Goal: Task Accomplishment & Management: Manage account settings

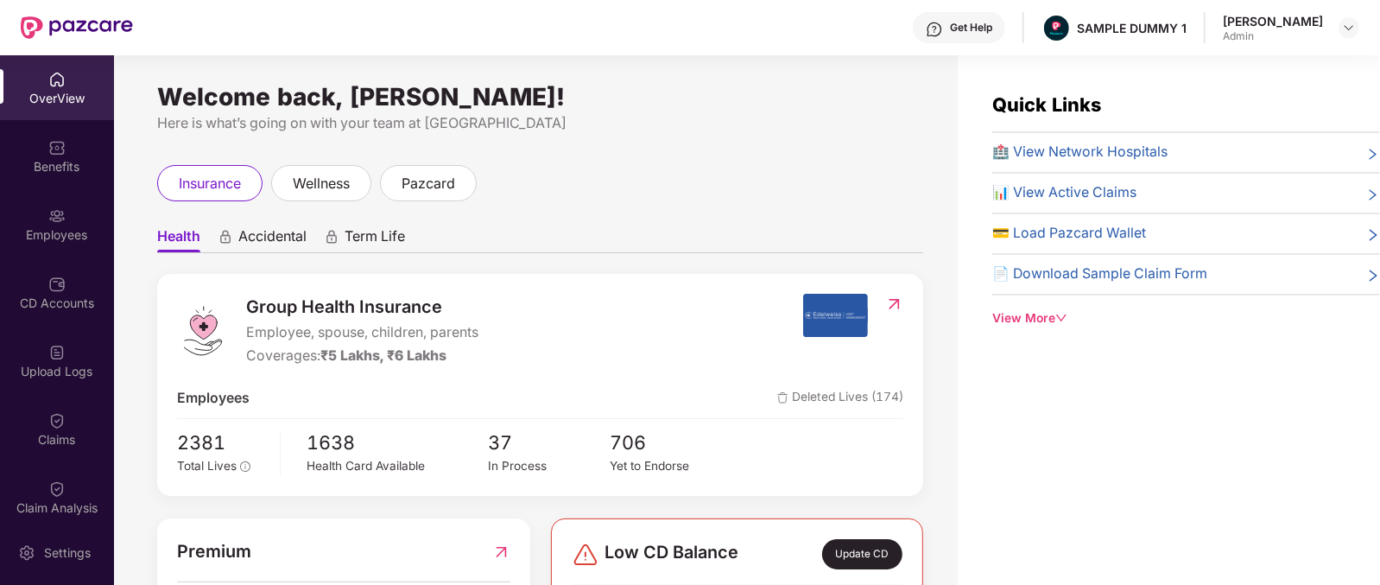
click at [300, 297] on span "Group Health Insurance" at bounding box center [362, 307] width 232 height 27
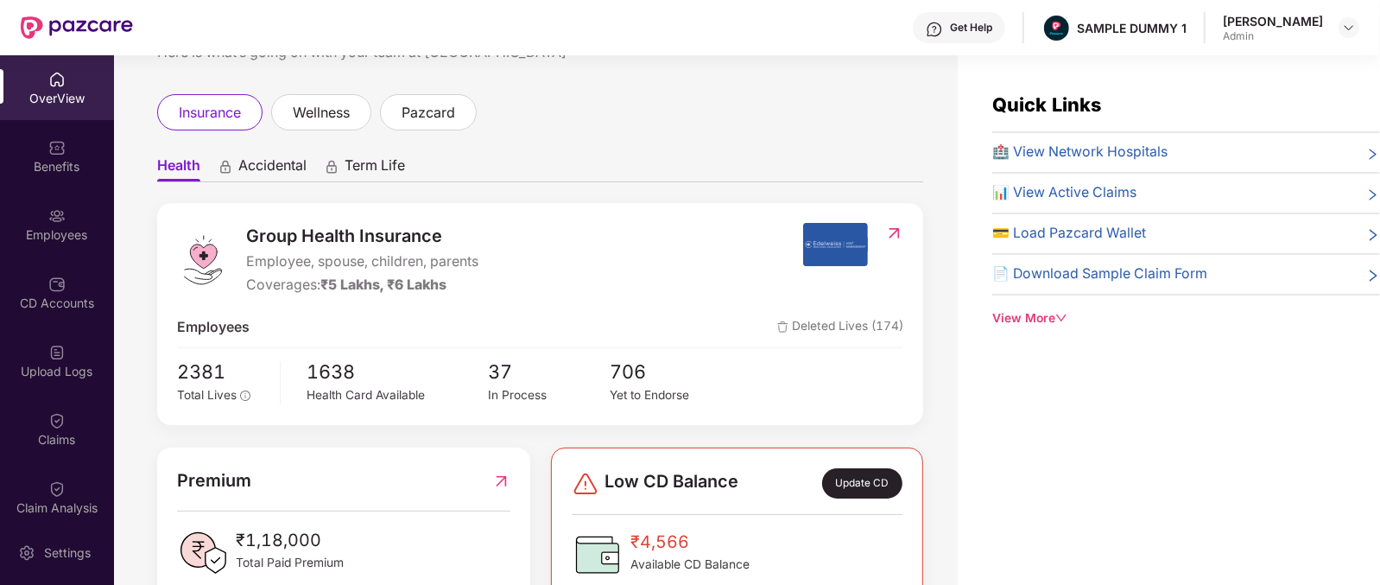
click at [272, 286] on div "Coverages: ₹5 Lakhs, ₹6 Lakhs" at bounding box center [362, 286] width 232 height 22
click at [301, 369] on div "2381 Total Lives 1638 Health Card Available 37 In Process 706 Yet to Endorse" at bounding box center [540, 381] width 726 height 48
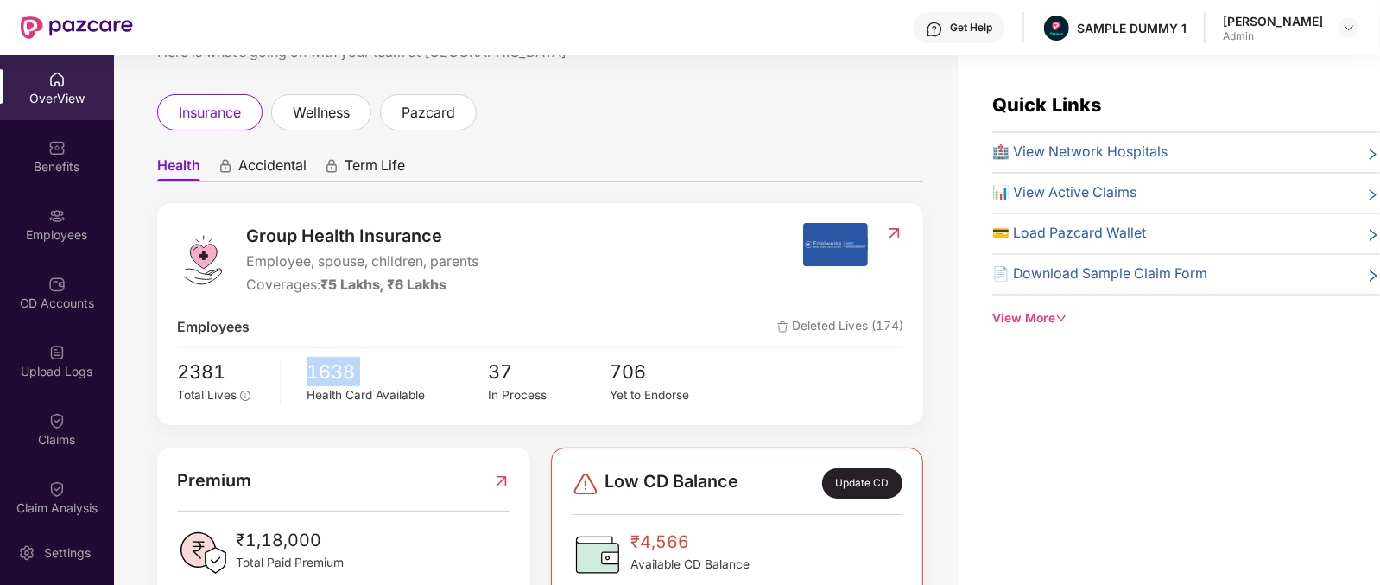
click at [301, 369] on div "2381 Total Lives 1638 Health Card Available 37 In Process 706 Yet to Endorse" at bounding box center [540, 381] width 726 height 48
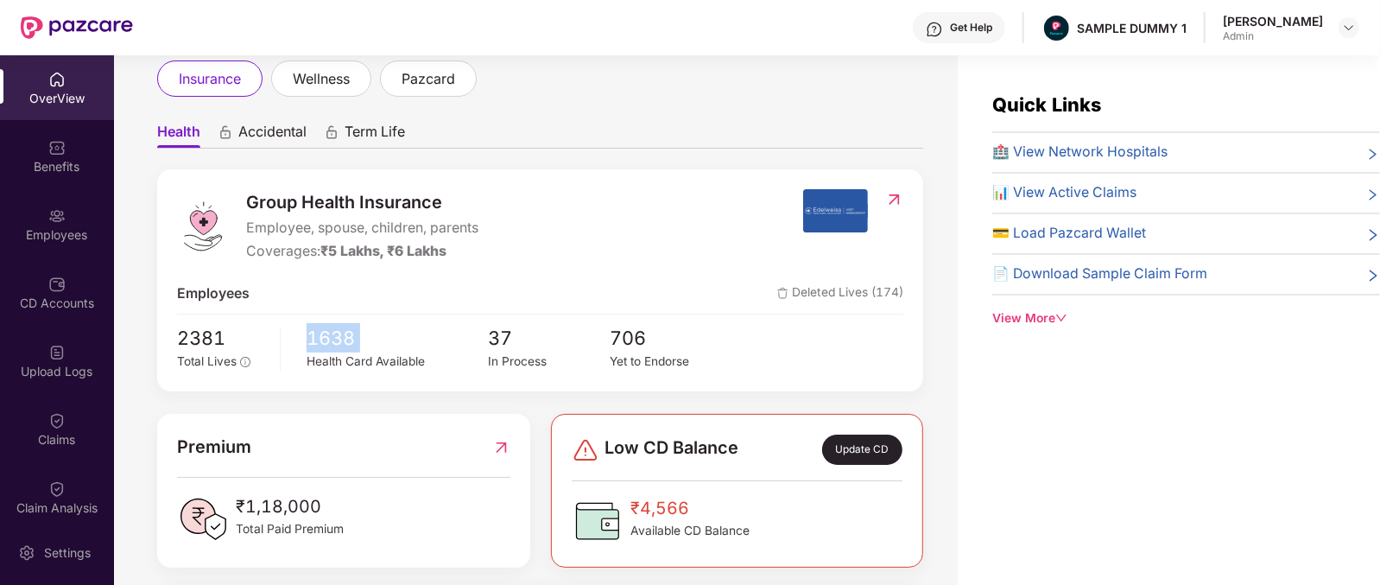
scroll to position [105, 0]
click at [60, 218] on img at bounding box center [56, 215] width 17 height 17
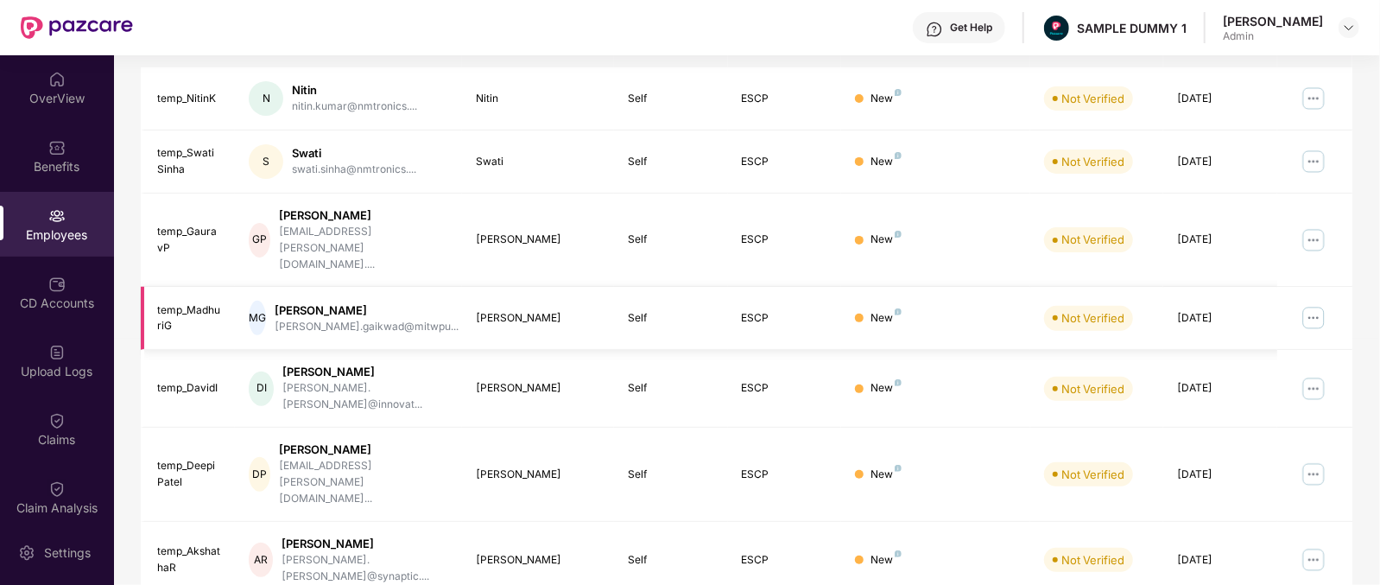
scroll to position [0, 0]
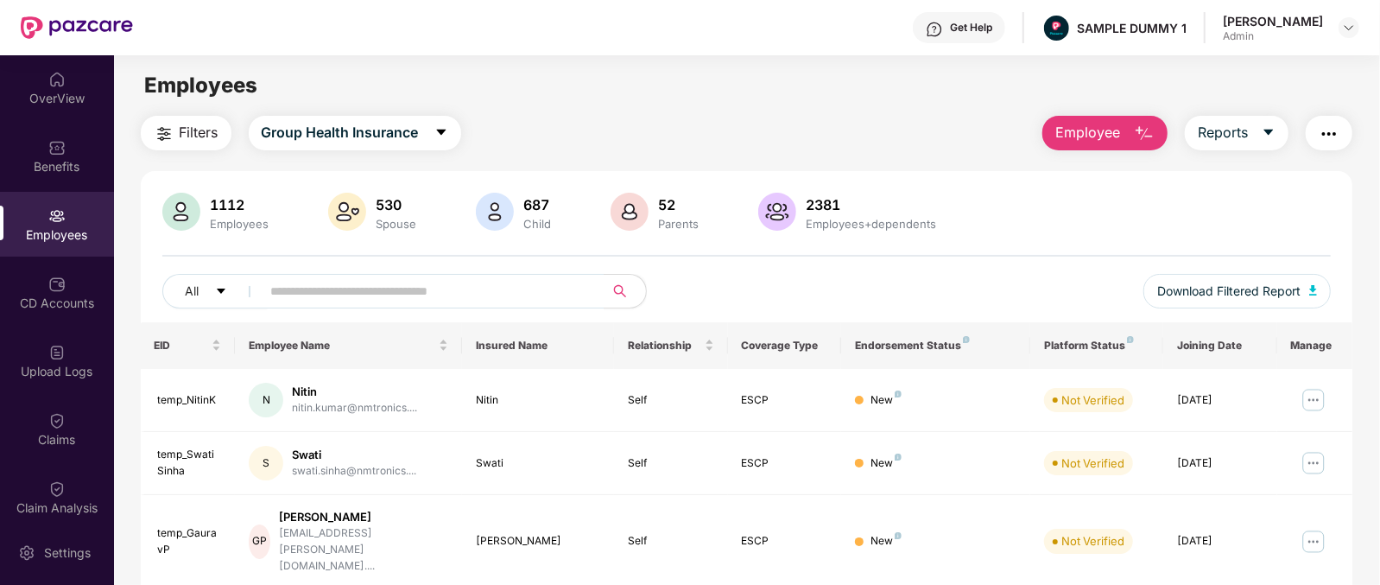
click at [1101, 145] on button "Employee" at bounding box center [1104, 133] width 125 height 35
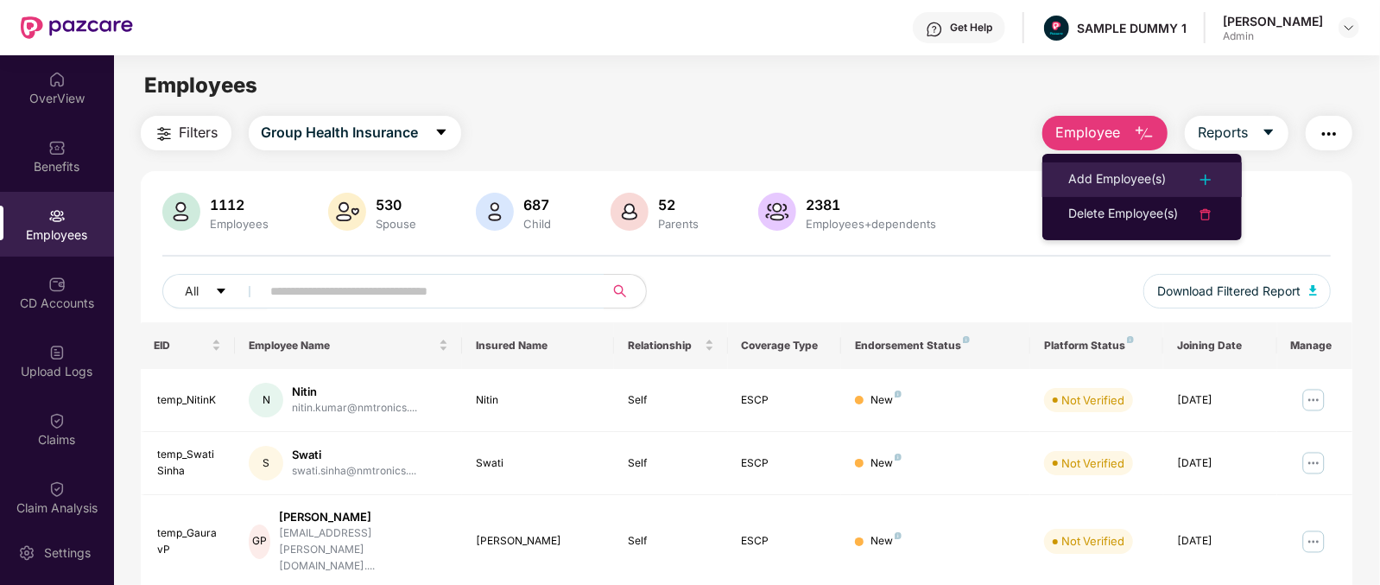
click at [1132, 170] on div "Add Employee(s)" at bounding box center [1117, 179] width 98 height 21
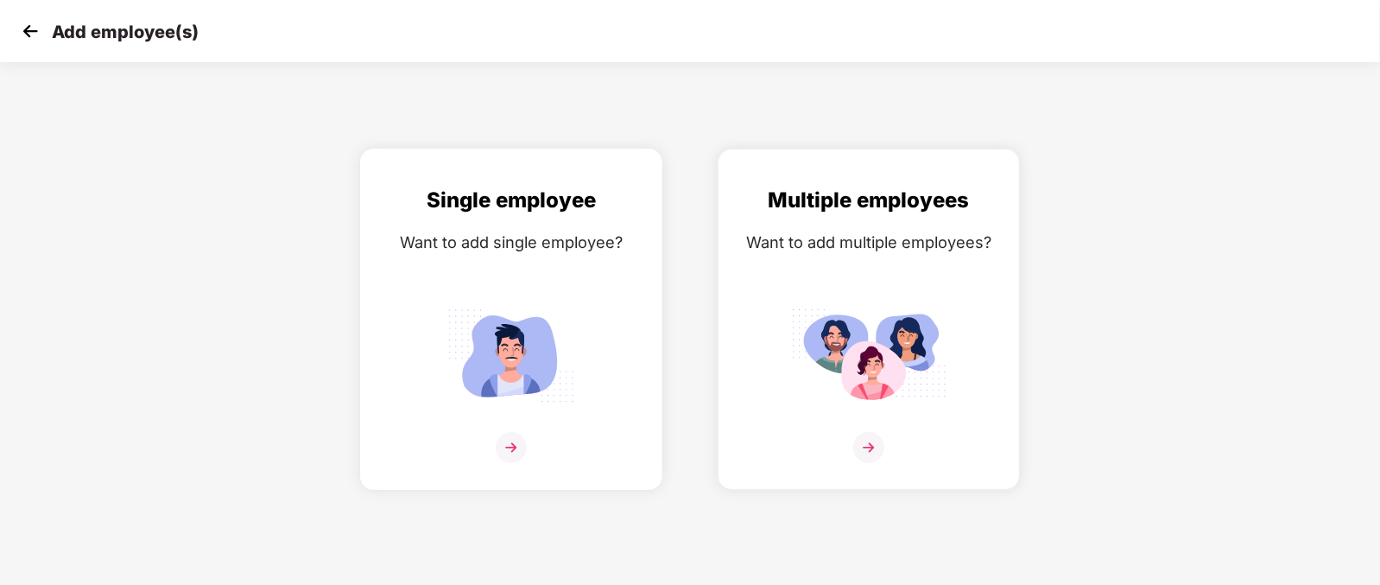
click at [605, 232] on div "Want to add single employee?" at bounding box center [511, 242] width 266 height 25
